Goal: Information Seeking & Learning: Compare options

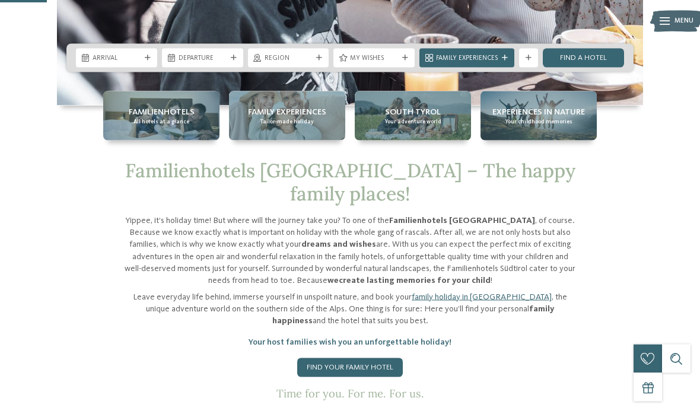
scroll to position [282, 0]
click at [126, 140] on div "Familienhotels All hotels at a glance" at bounding box center [161, 115] width 116 height 49
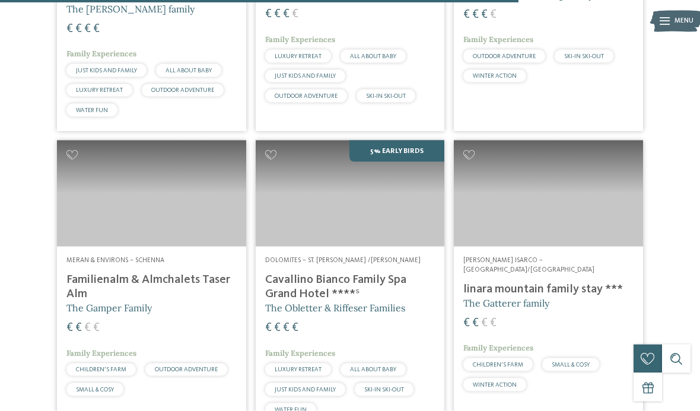
scroll to position [2251, 0]
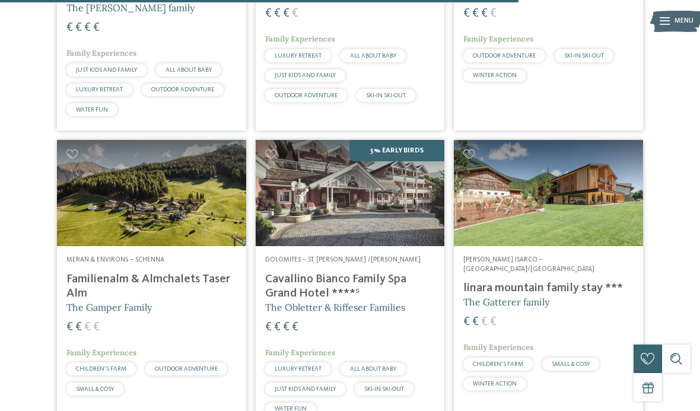
click at [379, 272] on h4 "Cavallino Bianco Family Spa Grand Hotel ****ˢ" at bounding box center [350, 286] width 170 height 28
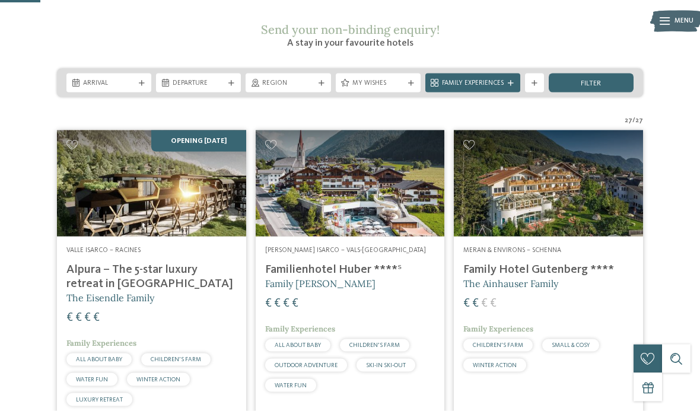
scroll to position [176, 0]
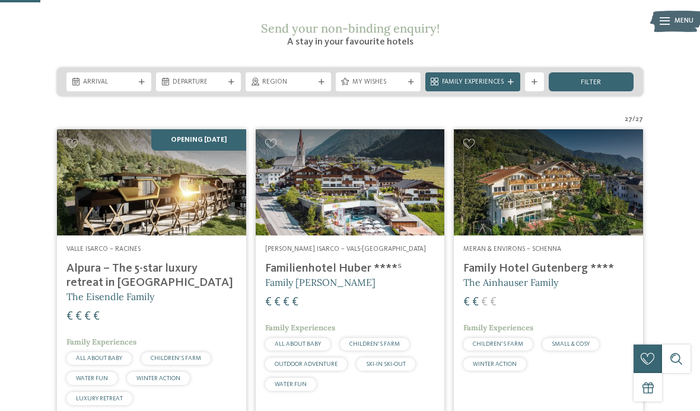
click at [88, 262] on h4 "Alpura – The 5-star luxury retreat in South Tyrol" at bounding box center [151, 276] width 170 height 28
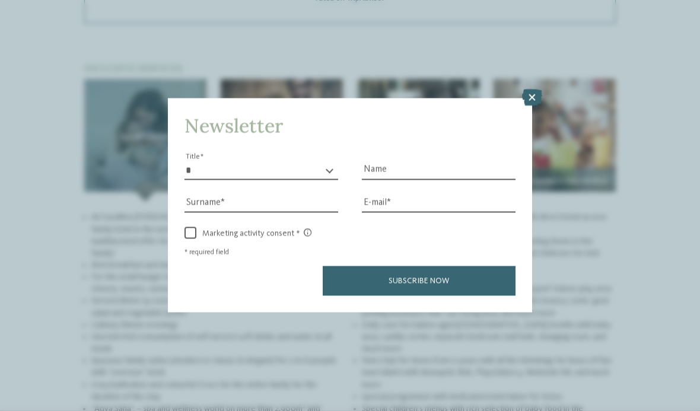
scroll to position [1368, 0]
click at [536, 90] on icon at bounding box center [532, 98] width 20 height 17
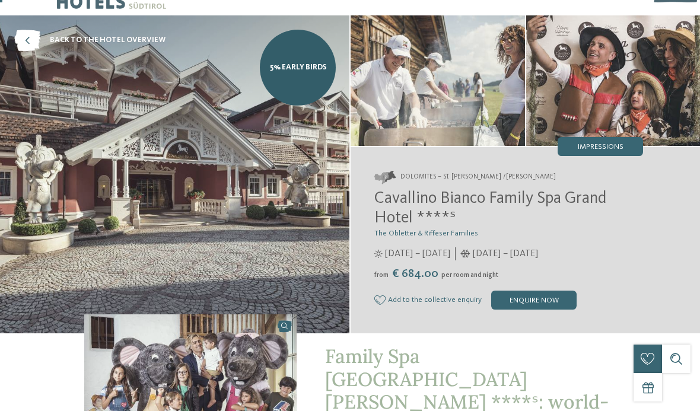
scroll to position [0, 0]
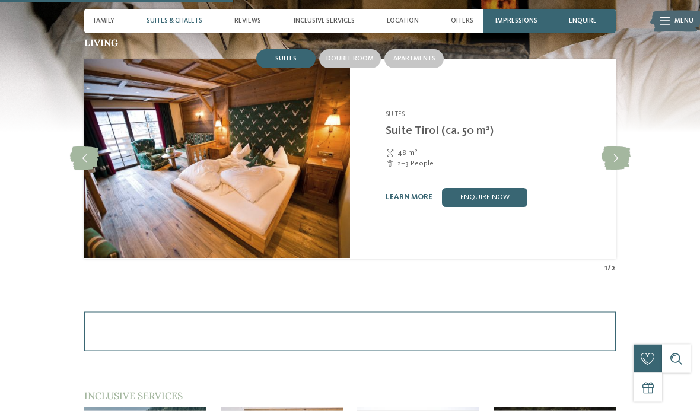
scroll to position [1029, 0]
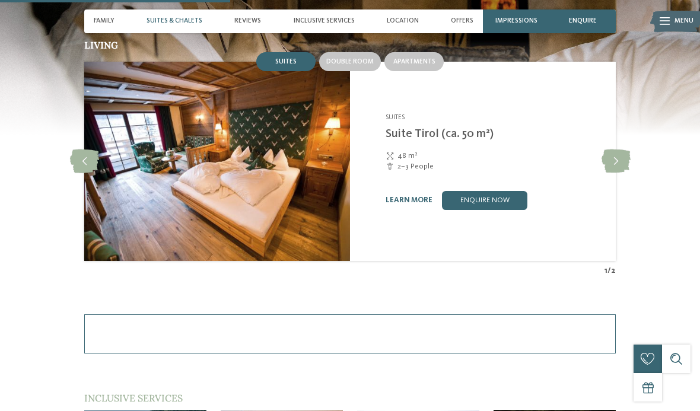
click at [624, 158] on icon at bounding box center [616, 162] width 29 height 24
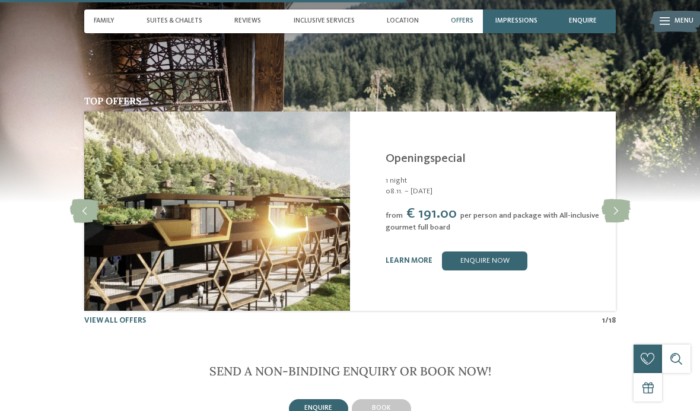
scroll to position [1792, 0]
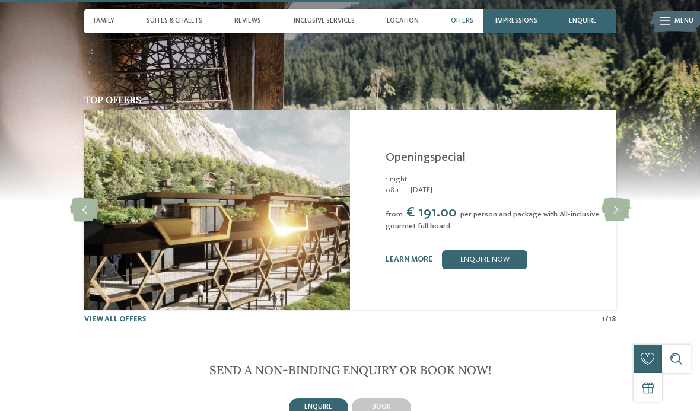
click at [615, 217] on icon at bounding box center [616, 210] width 29 height 24
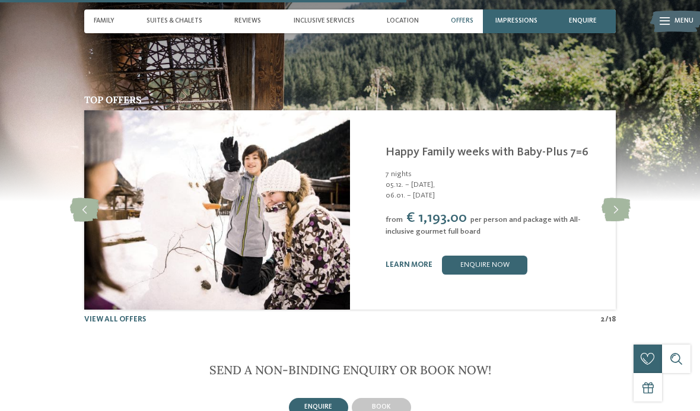
click at [614, 222] on icon at bounding box center [616, 210] width 29 height 24
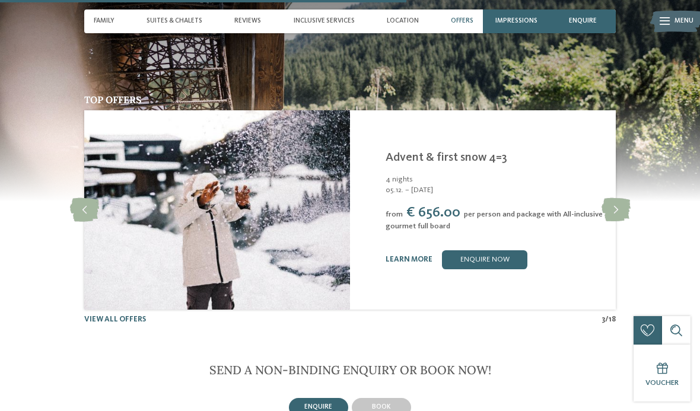
click at [615, 217] on icon at bounding box center [616, 210] width 29 height 24
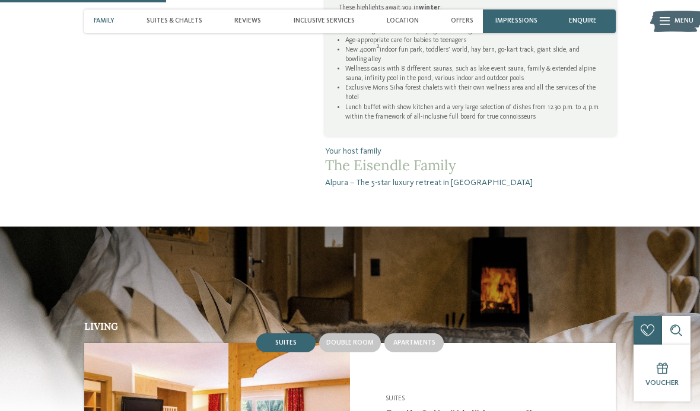
scroll to position [748, 0]
